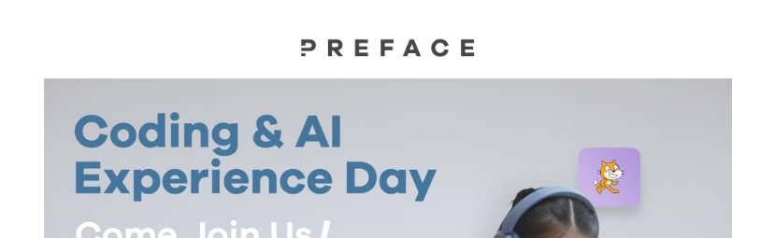
drag, startPoint x: 0, startPoint y: 0, endPoint x: 562, endPoint y: 193, distance: 593.8
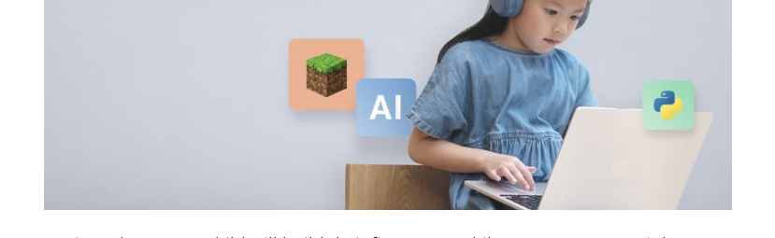
scroll to position [280, 0]
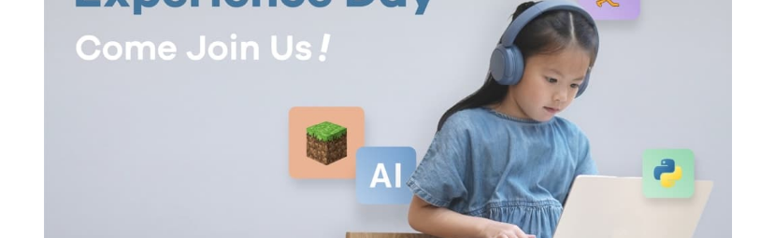
click at [708, 19] on img at bounding box center [388, 85] width 688 height 387
click at [109, 18] on img at bounding box center [388, 85] width 688 height 387
